Goal: Task Accomplishment & Management: Manage account settings

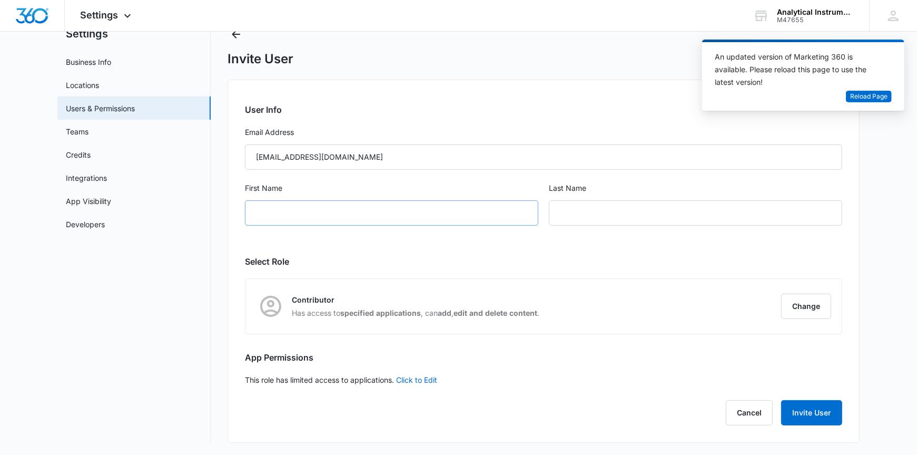
type input "[EMAIL_ADDRESS][DOMAIN_NAME]"
click at [278, 218] on input "First Name" at bounding box center [392, 212] width 294 height 25
paste input "[PERSON_NAME]"
drag, startPoint x: 277, startPoint y: 211, endPoint x: 336, endPoint y: 220, distance: 60.2
click at [336, 220] on input "[PERSON_NAME]" at bounding box center [392, 212] width 294 height 25
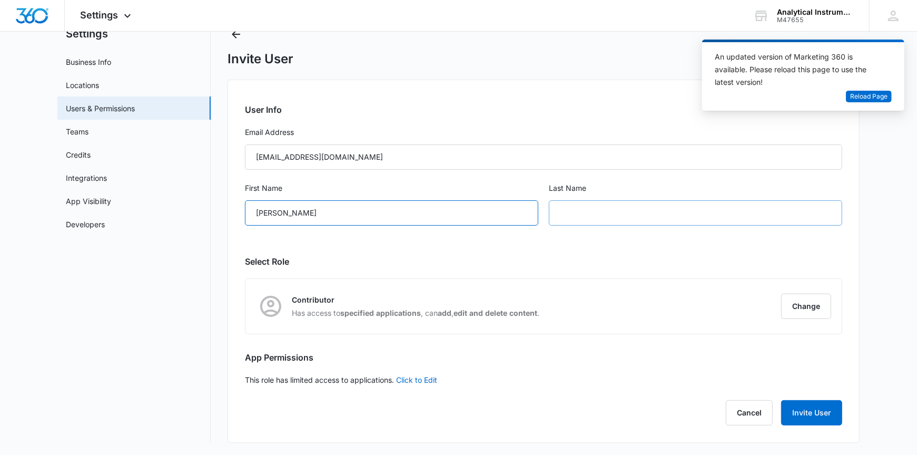
type input "[PERSON_NAME]"
click at [563, 213] on input "text" at bounding box center [696, 212] width 294 height 25
paste input "[PERSON_NAME]"
type input "[PERSON_NAME]"
click at [421, 379] on link "Click to Edit" at bounding box center [416, 379] width 41 height 9
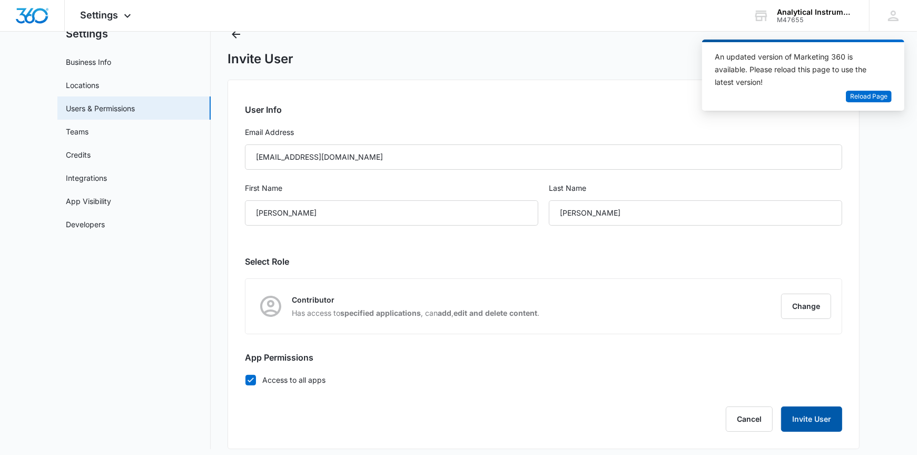
click at [812, 417] on button "Invite User" at bounding box center [811, 418] width 61 height 25
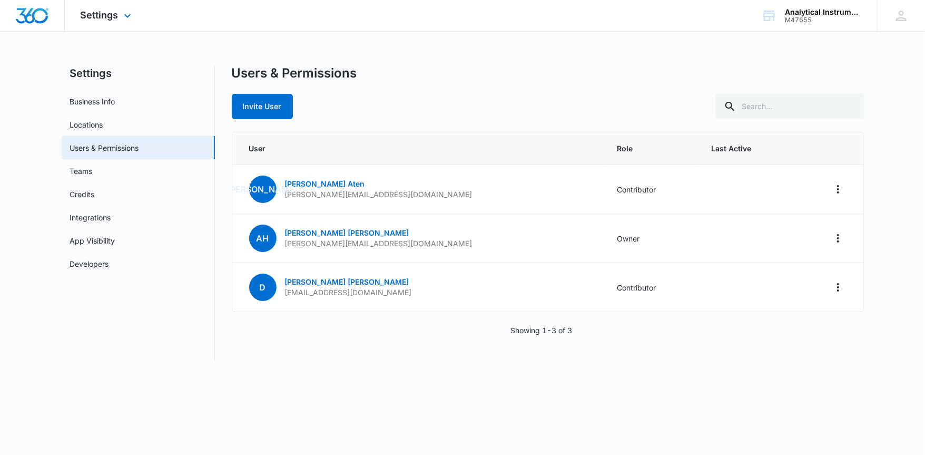
click at [32, 15] on img "Dashboard" at bounding box center [32, 16] width 34 height 16
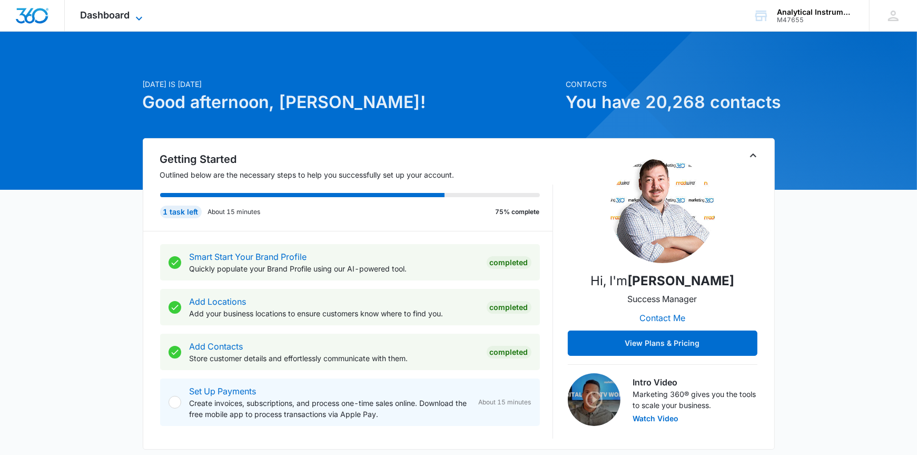
click at [123, 14] on span "Dashboard" at bounding box center [106, 14] width 50 height 11
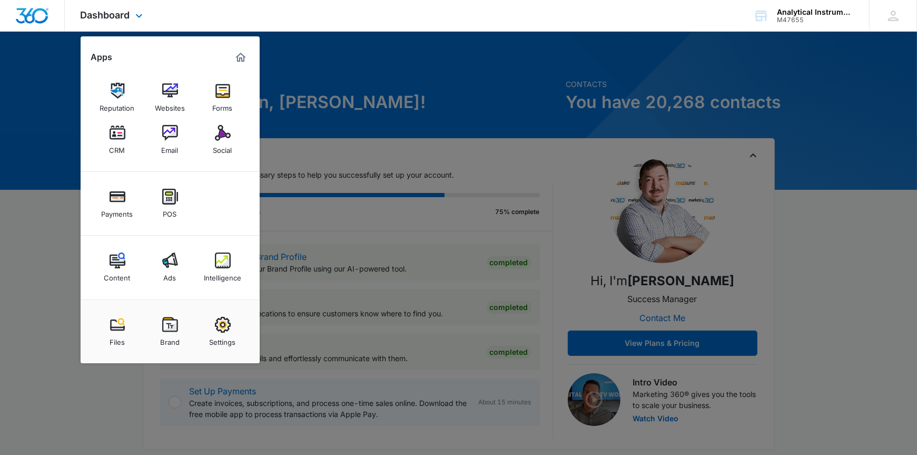
click at [29, 13] on img "Dashboard" at bounding box center [32, 16] width 34 height 16
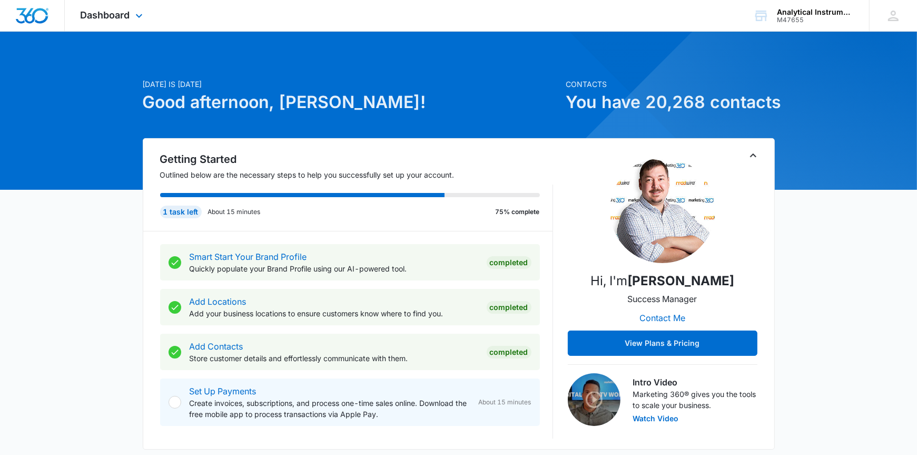
click at [29, 13] on img "Dashboard" at bounding box center [32, 16] width 34 height 16
click at [137, 14] on icon at bounding box center [139, 18] width 13 height 13
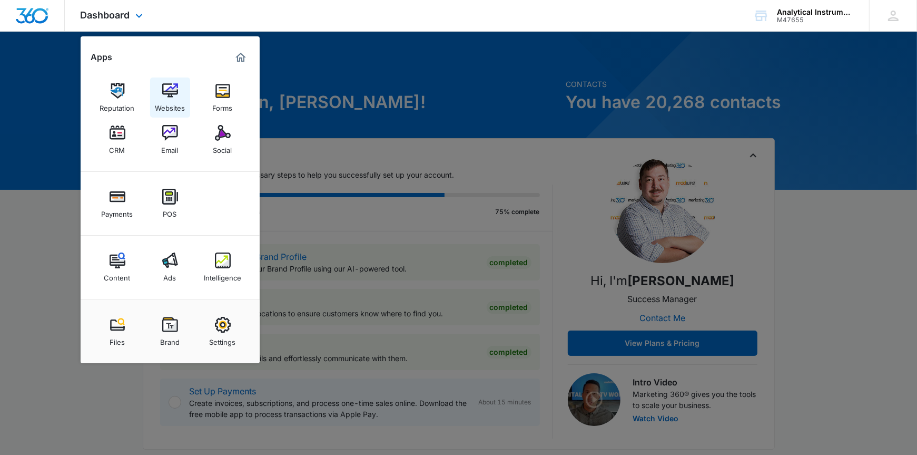
click at [171, 91] on img at bounding box center [170, 91] width 16 height 16
